Goal: Task Accomplishment & Management: Complete application form

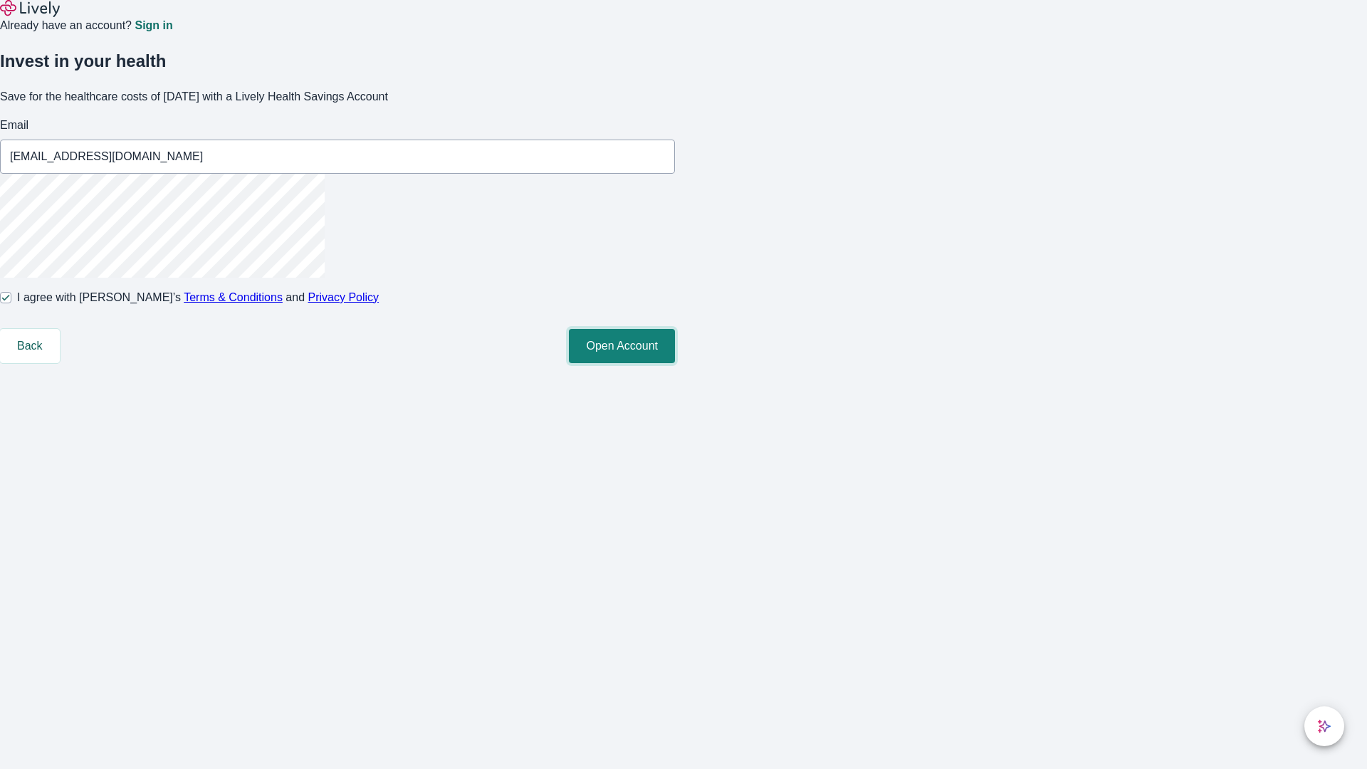
click at [675, 363] on button "Open Account" at bounding box center [622, 346] width 106 height 34
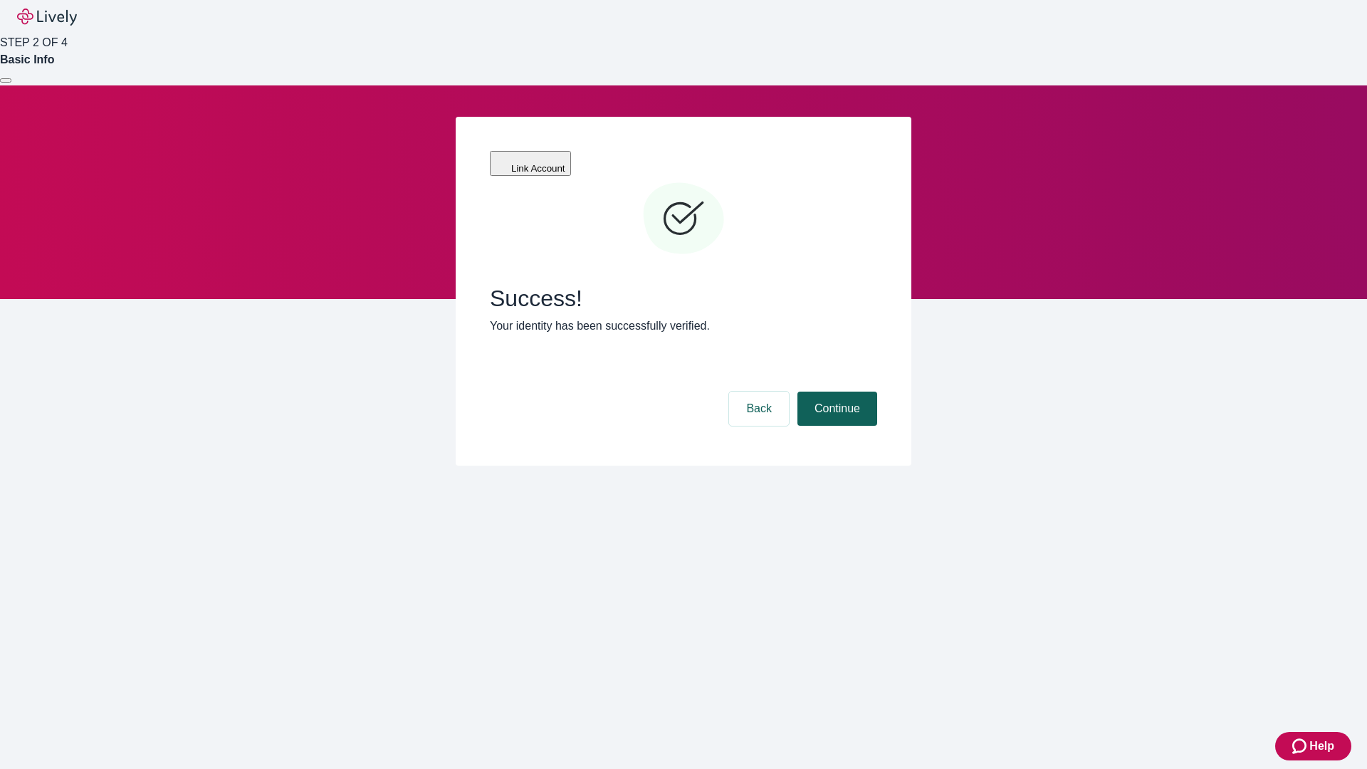
click at [835, 392] on button "Continue" at bounding box center [837, 409] width 80 height 34
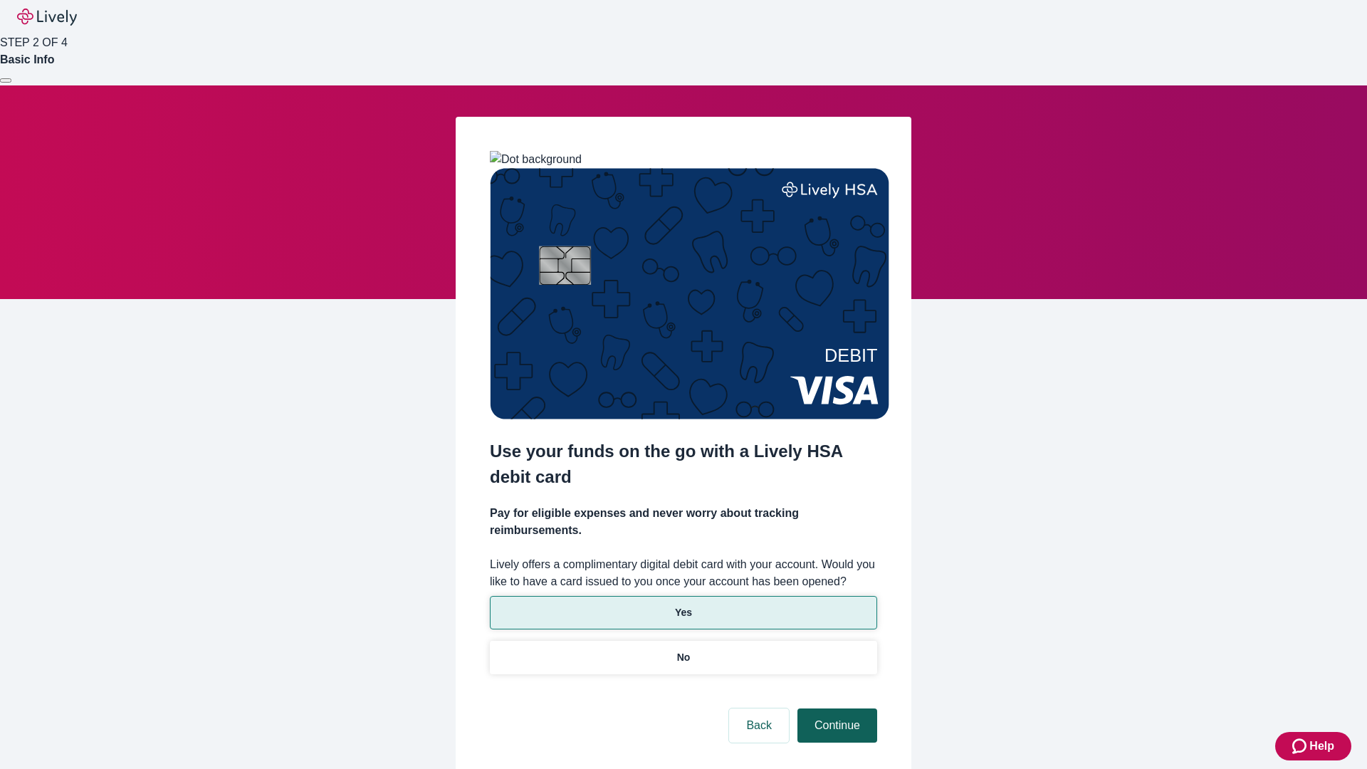
click at [683, 605] on p "Yes" at bounding box center [683, 612] width 17 height 15
click at [835, 708] on button "Continue" at bounding box center [837, 725] width 80 height 34
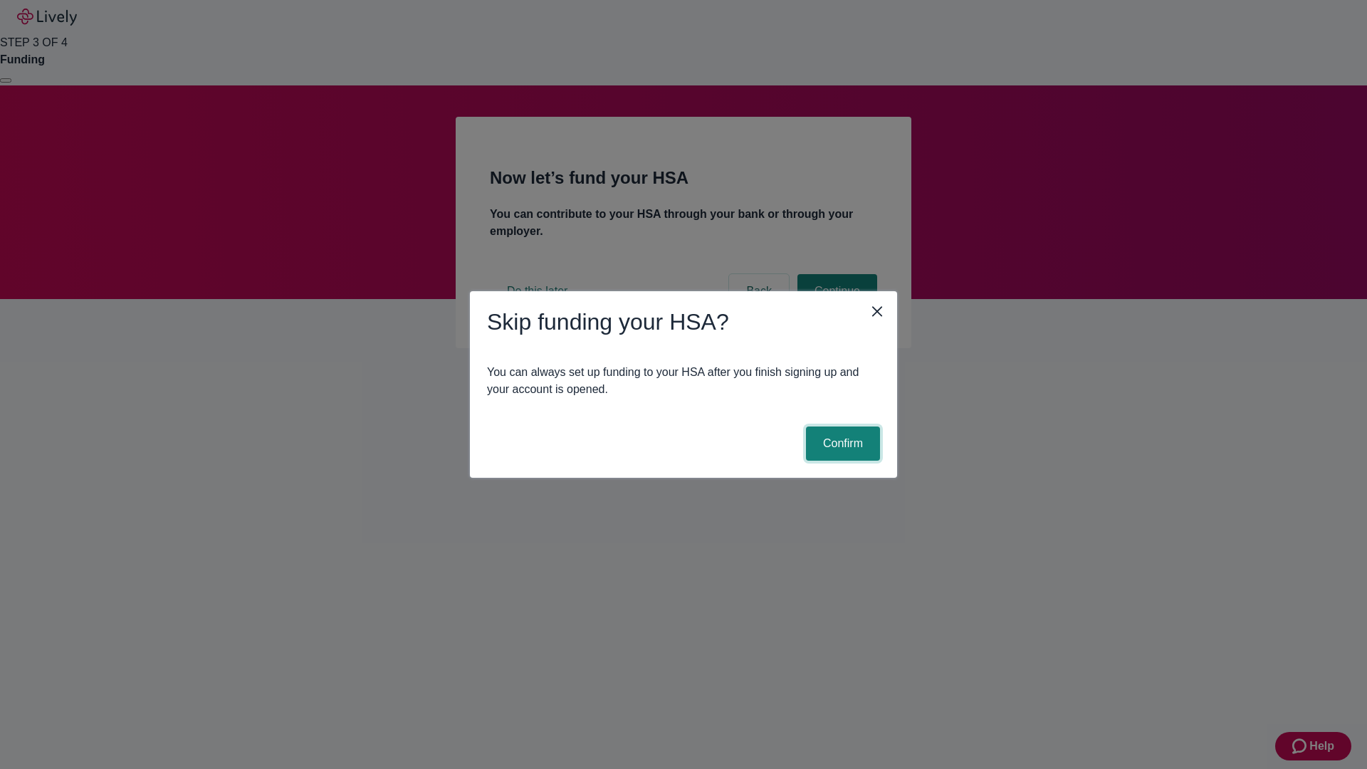
click at [841, 444] on button "Confirm" at bounding box center [843, 444] width 74 height 34
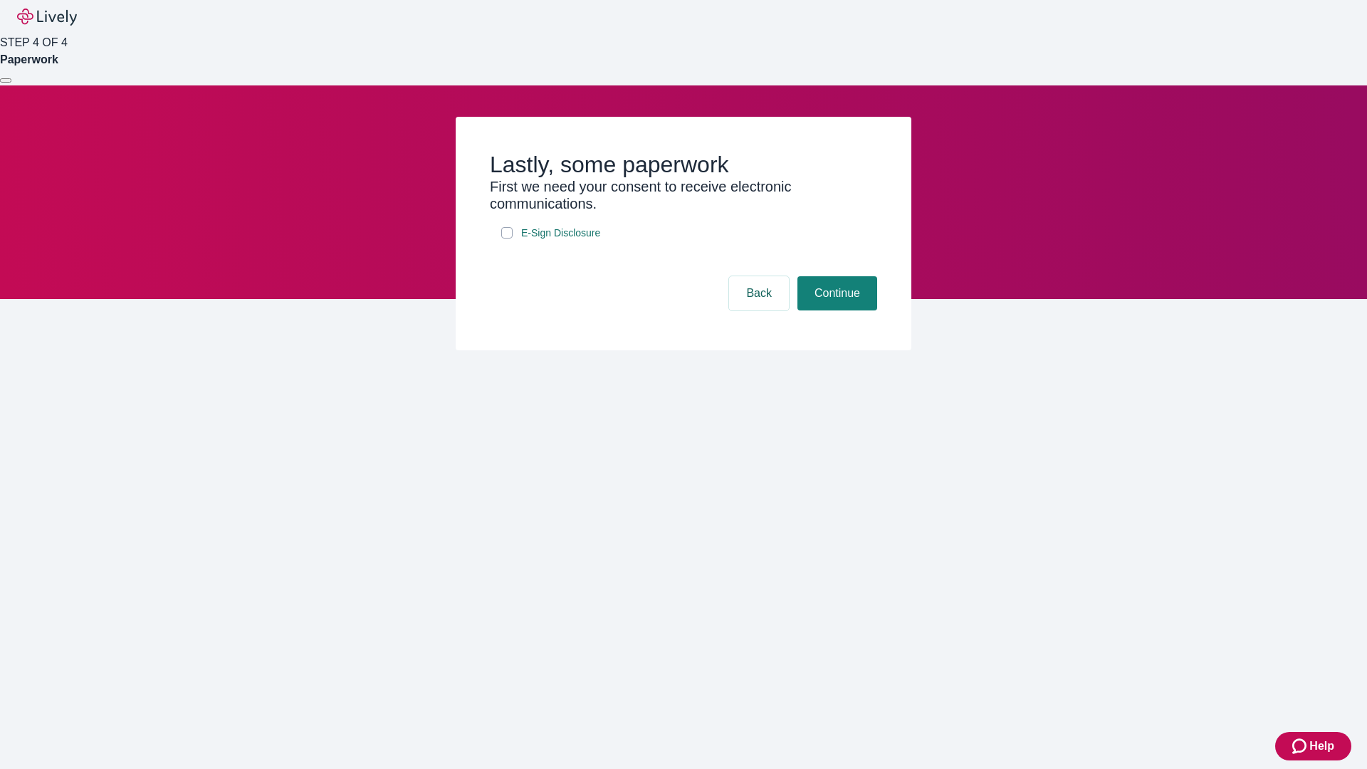
click at [507, 239] on input "E-Sign Disclosure" at bounding box center [506, 232] width 11 height 11
checkbox input "true"
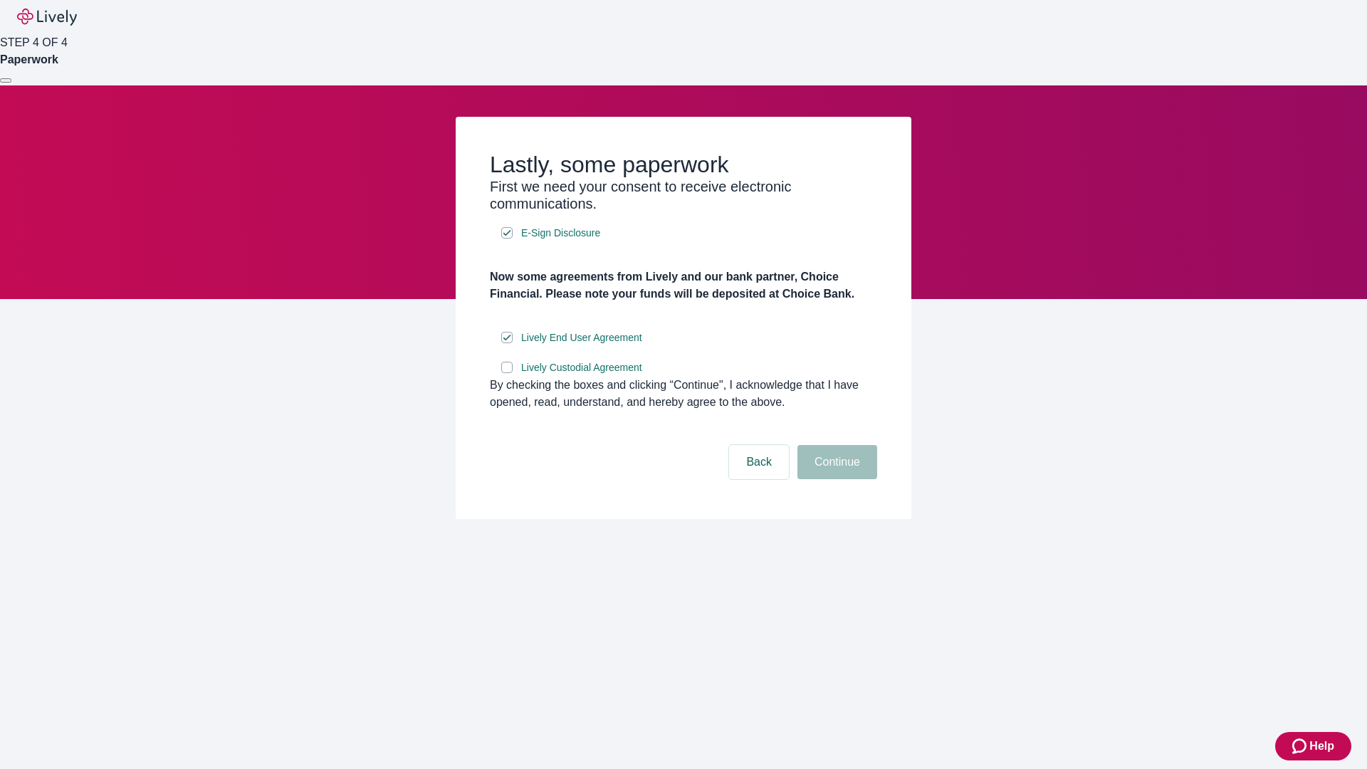
click at [507, 373] on input "Lively Custodial Agreement" at bounding box center [506, 367] width 11 height 11
checkbox input "true"
click at [835, 479] on button "Continue" at bounding box center [837, 462] width 80 height 34
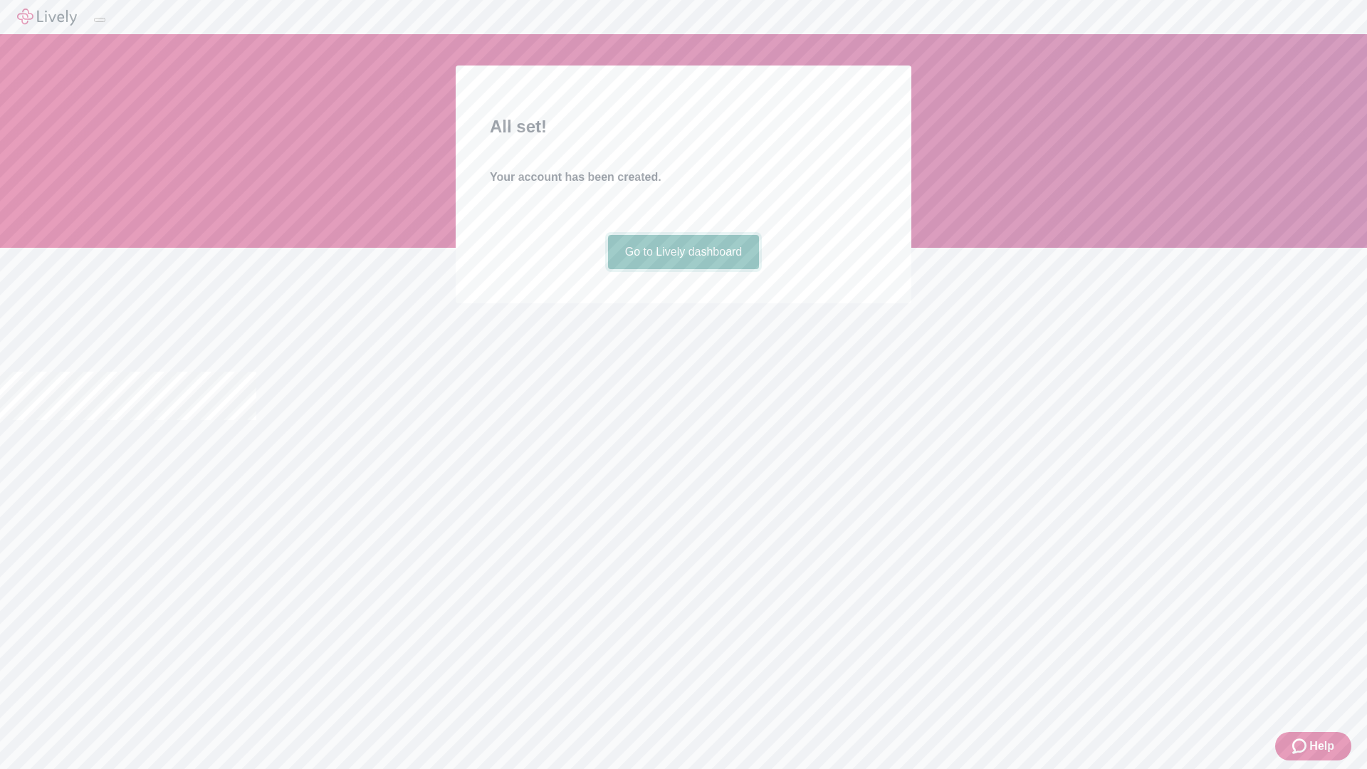
click at [683, 269] on link "Go to Lively dashboard" at bounding box center [684, 252] width 152 height 34
